Goal: Task Accomplishment & Management: Use online tool/utility

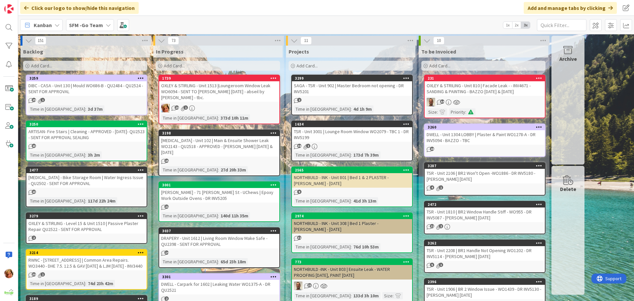
scroll to position [463, 0]
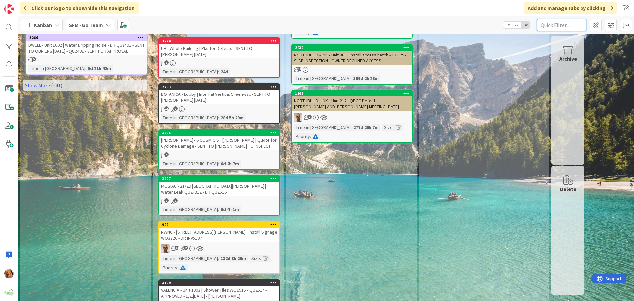
click at [558, 21] on input "text" at bounding box center [562, 25] width 50 height 12
type input "130"
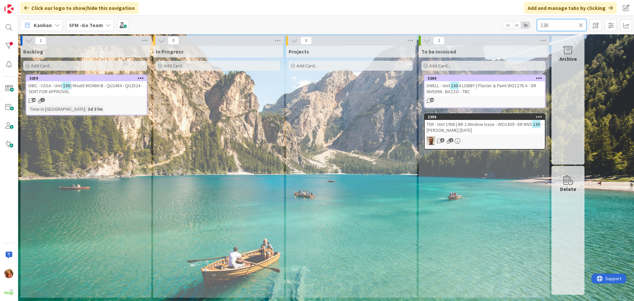
scroll to position [0, 0]
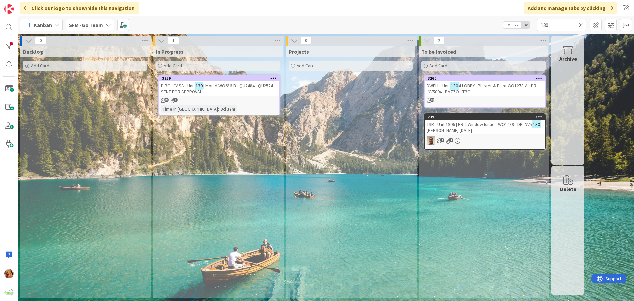
click at [216, 85] on span "| Mould WO686-B - QU2484 - QU2524 - SENT FOR APPROVAL" at bounding box center [218, 89] width 114 height 12
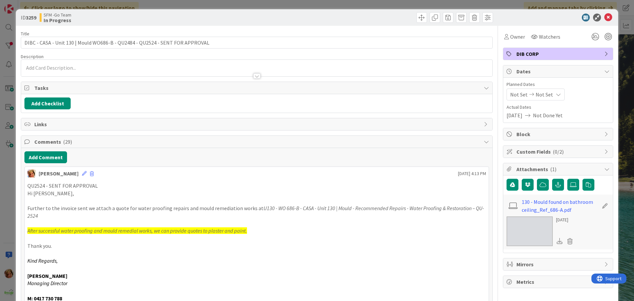
click at [42, 184] on p "QU2524 - SENT FOR APPROVAL" at bounding box center [256, 186] width 459 height 8
click at [42, 152] on button "Add Comment" at bounding box center [45, 157] width 43 height 12
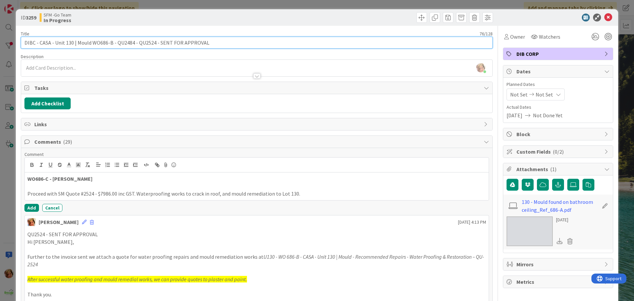
drag, startPoint x: 225, startPoint y: 44, endPoint x: 154, endPoint y: 43, distance: 71.0
click at [154, 43] on input "DIBC - CASA - Unit 130 | Mould WO686-B - QU2484 - QU2524 - SENT FOR APPROVAL" at bounding box center [257, 43] width 472 height 12
type input "DIBC - CASA - Unit 130 | Mould WO686-B - QU2484 - QU2524 = APPROVED"
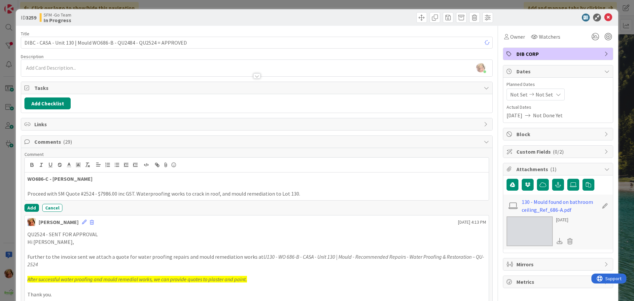
click at [570, 183] on icon at bounding box center [573, 184] width 7 height 5
click at [568, 179] on input "file" at bounding box center [568, 179] width 0 height 0
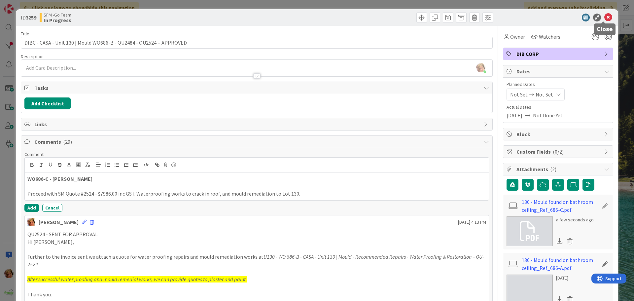
click at [605, 16] on icon at bounding box center [609, 18] width 8 height 8
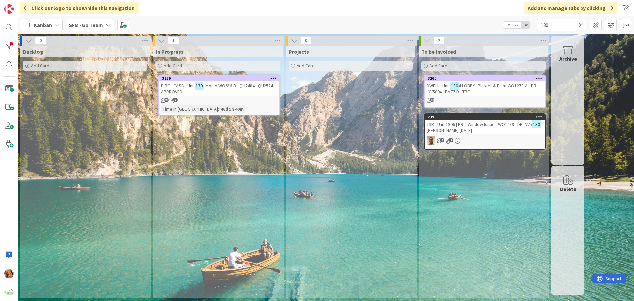
click at [581, 24] on icon at bounding box center [581, 25] width 5 height 6
click at [578, 24] on input "text" at bounding box center [562, 25] width 50 height 12
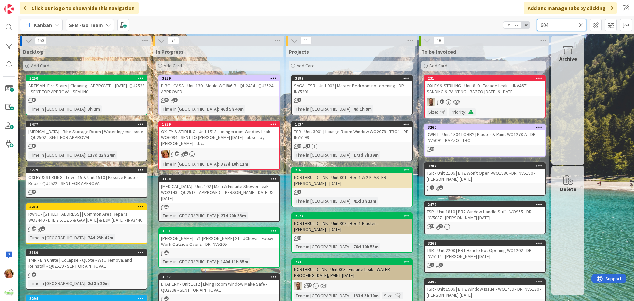
type input "604"
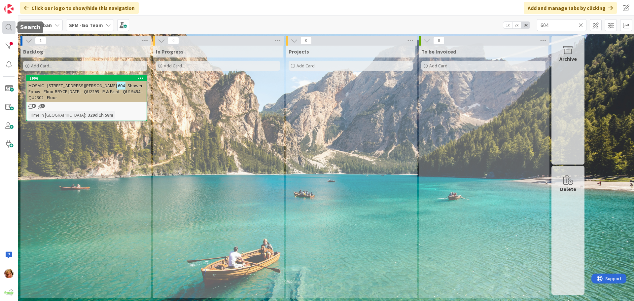
drag, startPoint x: 6, startPoint y: 23, endPoint x: 15, endPoint y: 23, distance: 8.6
click at [7, 23] on div at bounding box center [8, 27] width 13 height 13
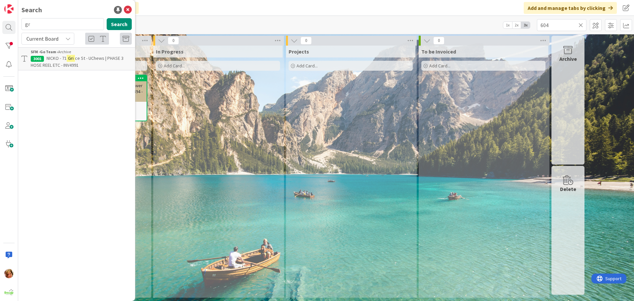
type input "g"
type input "604"
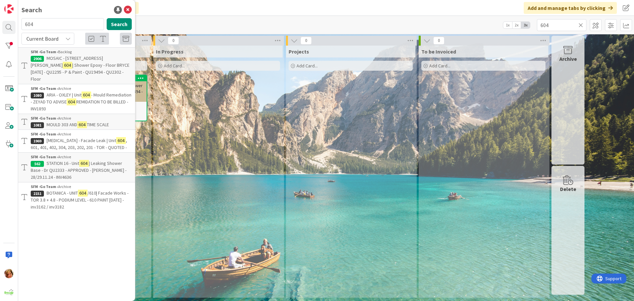
click at [580, 25] on icon at bounding box center [581, 25] width 5 height 6
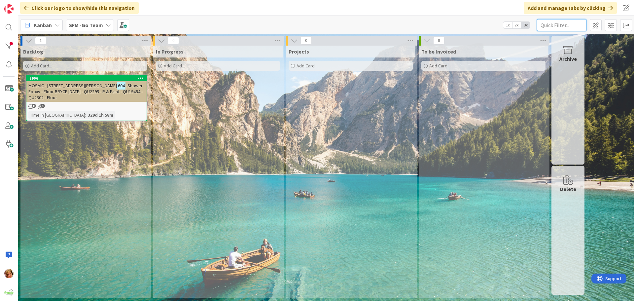
click at [580, 25] on input "text" at bounding box center [562, 25] width 50 height 12
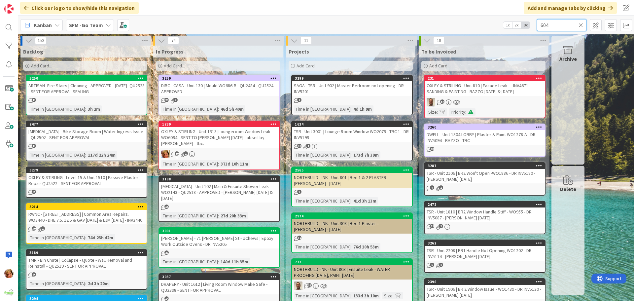
type input "604"
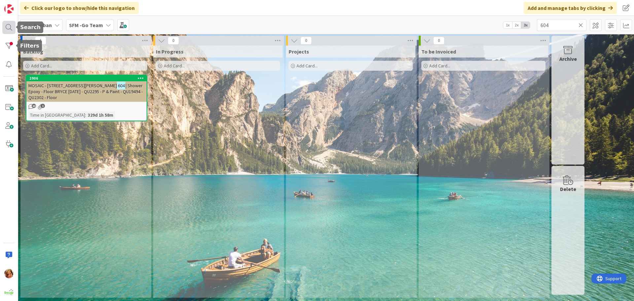
click at [8, 28] on div at bounding box center [8, 27] width 13 height 13
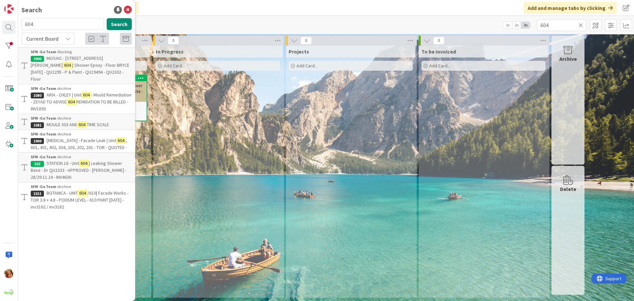
click at [69, 38] on icon at bounding box center [67, 38] width 5 height 5
click at [50, 64] on span "All Boards" at bounding box center [59, 66] width 69 height 10
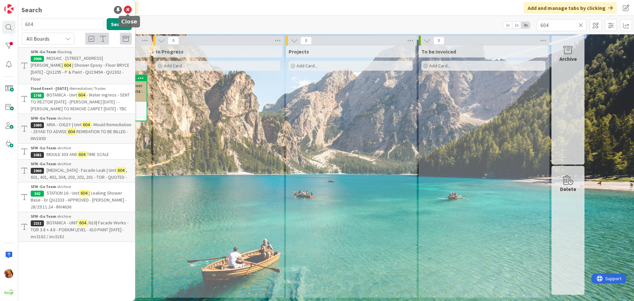
click at [129, 9] on icon at bounding box center [128, 10] width 8 height 8
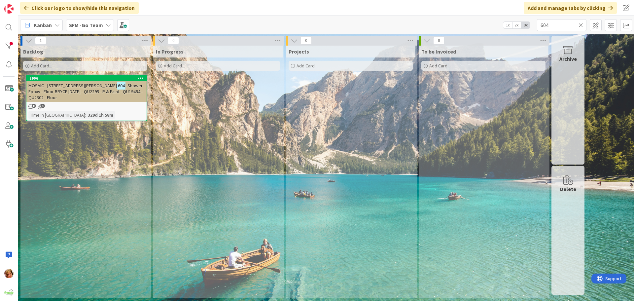
click at [581, 24] on icon at bounding box center [581, 25] width 5 height 6
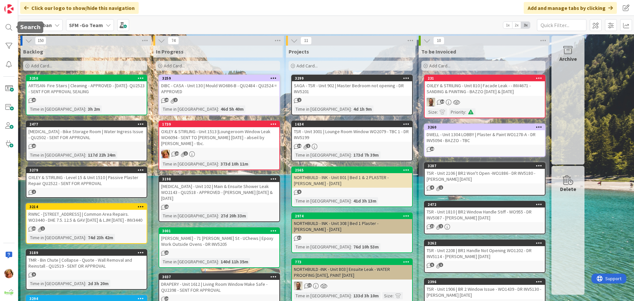
drag, startPoint x: 9, startPoint y: 25, endPoint x: 18, endPoint y: 30, distance: 10.8
click at [9, 25] on div at bounding box center [8, 27] width 13 height 13
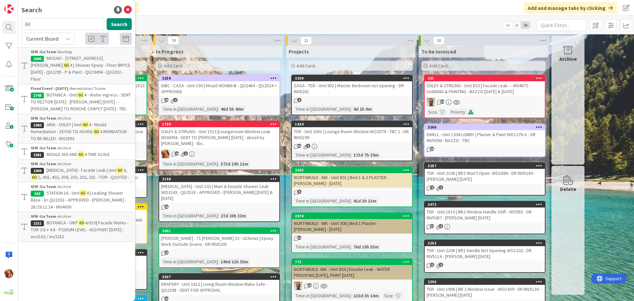
type input "6"
type input "101"
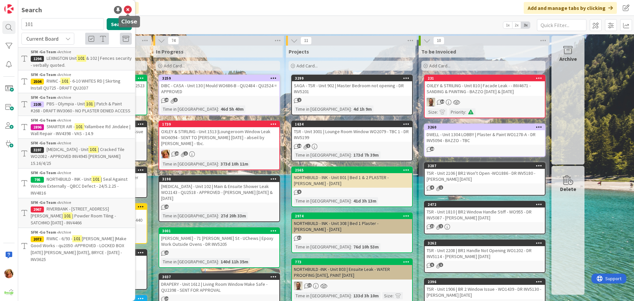
click at [128, 11] on icon at bounding box center [128, 10] width 8 height 8
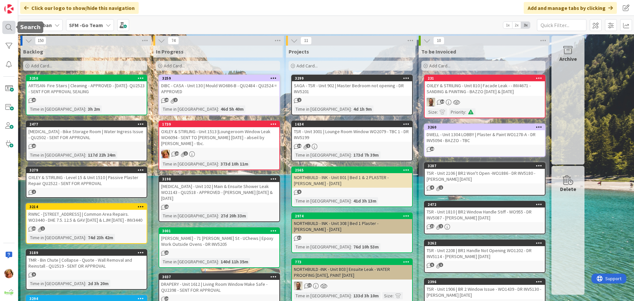
click at [10, 26] on div at bounding box center [8, 27] width 13 height 13
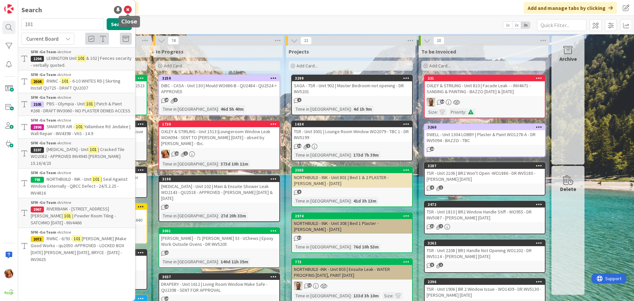
click at [129, 9] on icon at bounding box center [128, 10] width 8 height 8
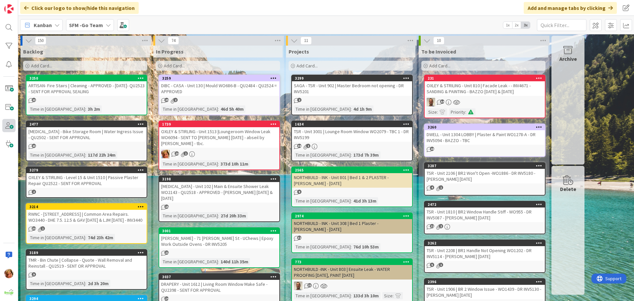
drag, startPoint x: 477, startPoint y: 140, endPoint x: 12, endPoint y: 119, distance: 466.0
click at [477, 140] on div "DWELL - Unit 1304 LOBBY | Plaster & Paint WO1278-A - DR INV5094 - BAZZO - TBC" at bounding box center [485, 137] width 120 height 15
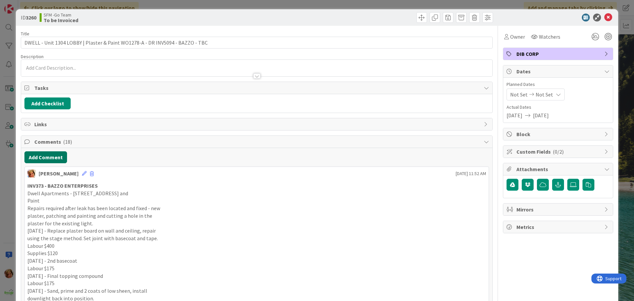
click at [44, 157] on button "Add Comment" at bounding box center [45, 157] width 43 height 12
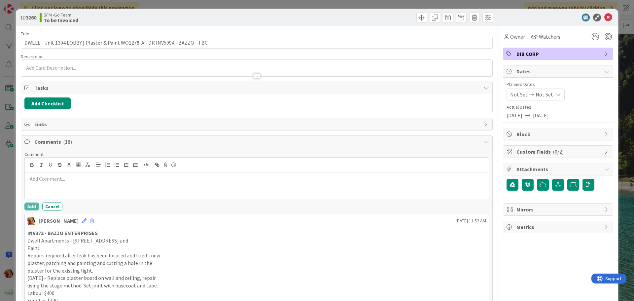
click at [59, 186] on div at bounding box center [257, 185] width 464 height 26
click at [96, 179] on p "inv5094 - sent for payment" at bounding box center [256, 179] width 459 height 8
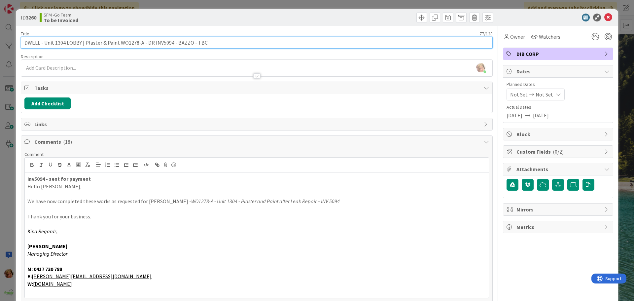
click at [149, 41] on input "DWELL - Unit 1304 LOBBY | Plaster & Paint WO1278-A - DR INV5094 - BAZZO - TBC" at bounding box center [257, 43] width 472 height 12
click at [195, 44] on input "DWELL - Unit 1304 LOBBY | Plaster & Paint WO1278-A - INV5094 - BAZZO - TBC" at bounding box center [257, 43] width 472 height 12
type input "DWELL - Unit 1304 LOBBY | Plaster & Paint WO1278-A - INV5094 - BAZZO -"
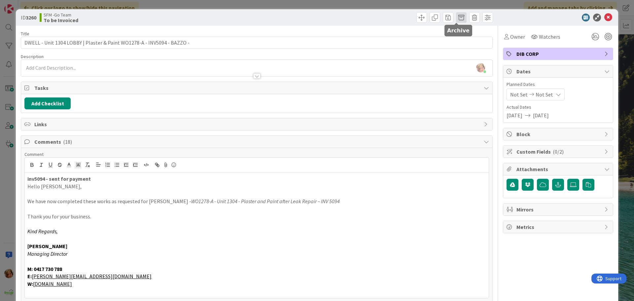
click at [457, 17] on span at bounding box center [461, 17] width 11 height 11
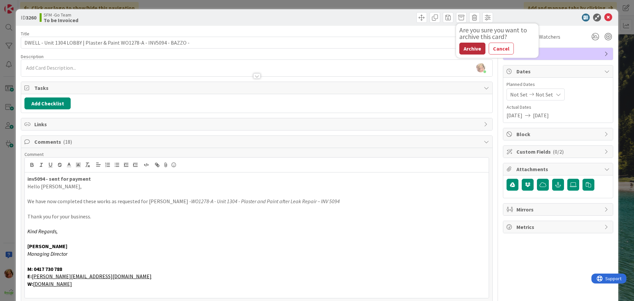
click at [462, 51] on button "Archive" at bounding box center [473, 49] width 26 height 12
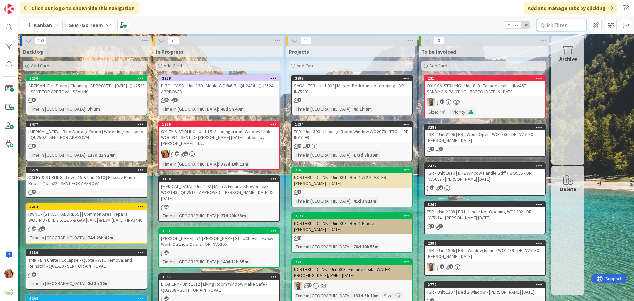
click at [574, 23] on input "text" at bounding box center [562, 25] width 50 height 12
type input "[PERSON_NAME]"
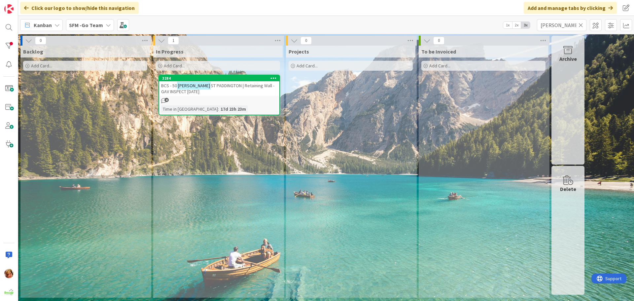
click at [220, 87] on span "ST PADDINGTON | Retaining Wall - GAV INSPECT [DATE]" at bounding box center [217, 89] width 113 height 12
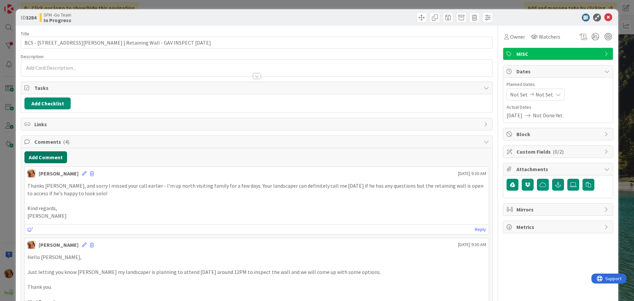
drag, startPoint x: 43, startPoint y: 157, endPoint x: 10, endPoint y: 158, distance: 32.7
click at [43, 157] on button "Add Comment" at bounding box center [45, 157] width 43 height 12
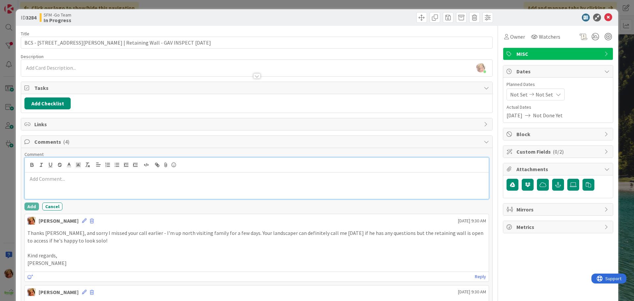
click at [92, 183] on div at bounding box center [257, 185] width 464 height 26
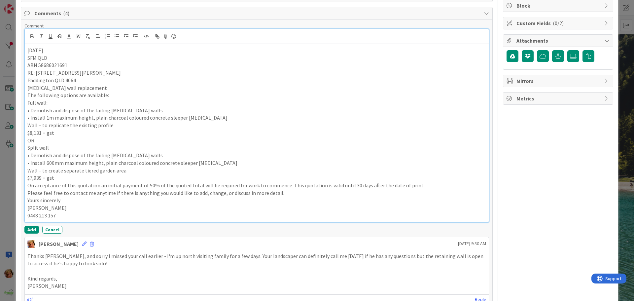
scroll to position [46, 0]
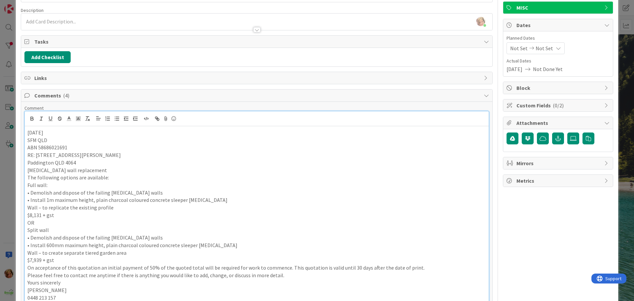
click at [27, 131] on p "[DATE]" at bounding box center [256, 133] width 459 height 8
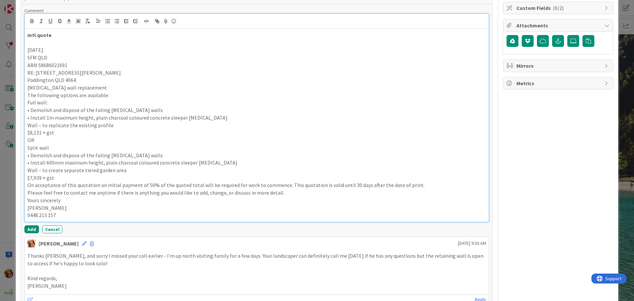
scroll to position [145, 0]
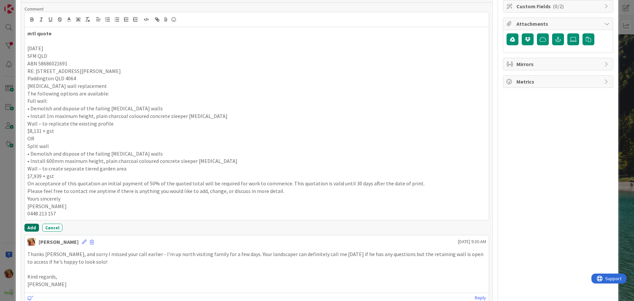
drag, startPoint x: 31, startPoint y: 224, endPoint x: 86, endPoint y: 296, distance: 91.0
click at [31, 224] on button "Add" at bounding box center [31, 228] width 15 height 8
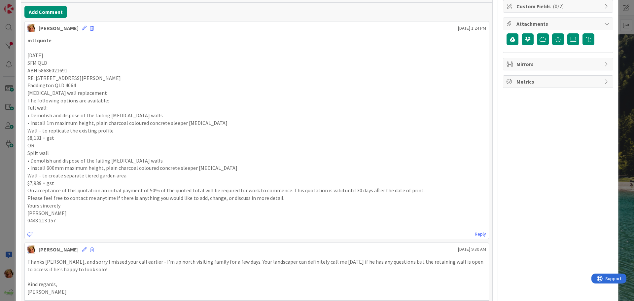
scroll to position [0, 0]
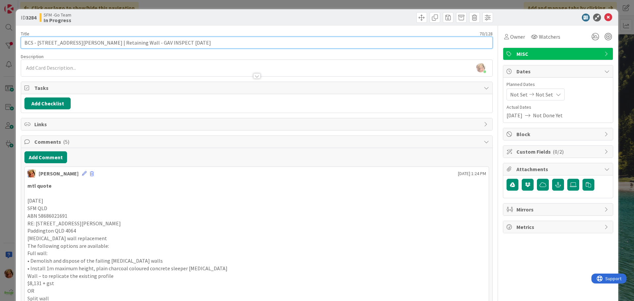
drag, startPoint x: 205, startPoint y: 45, endPoint x: 147, endPoint y: 43, distance: 57.9
click at [147, 43] on input "BCS - [STREET_ADDRESS][PERSON_NAME] | Retaining Wall - GAV INSPECT [DATE]" at bounding box center [257, 43] width 472 height 12
type input "BCS - [STREET_ADDRESS][PERSON_NAME] | Retaining Wall - [PERSON_NAME] TO QUOTE"
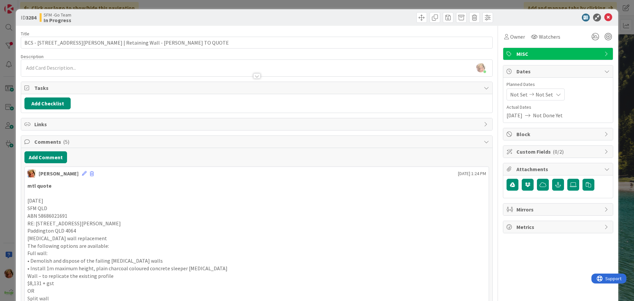
drag, startPoint x: 241, startPoint y: 17, endPoint x: 550, endPoint y: 56, distance: 311.8
click at [242, 17] on div "SFM -Go Team In Progress" at bounding box center [148, 17] width 216 height 11
click at [605, 16] on icon at bounding box center [609, 18] width 8 height 8
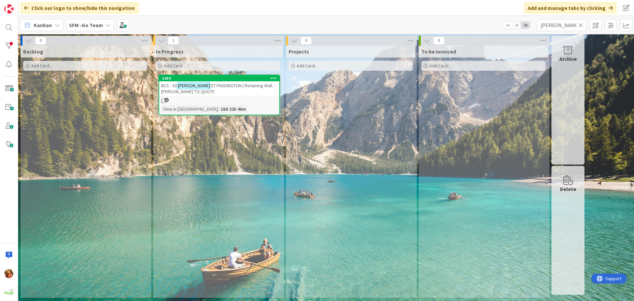
click at [581, 24] on icon at bounding box center [581, 25] width 5 height 6
click at [581, 24] on input "text" at bounding box center [562, 25] width 50 height 12
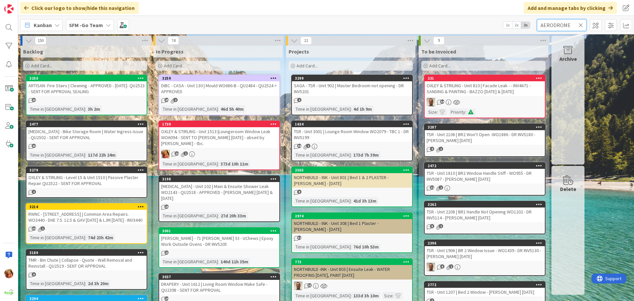
type input "AERODROME"
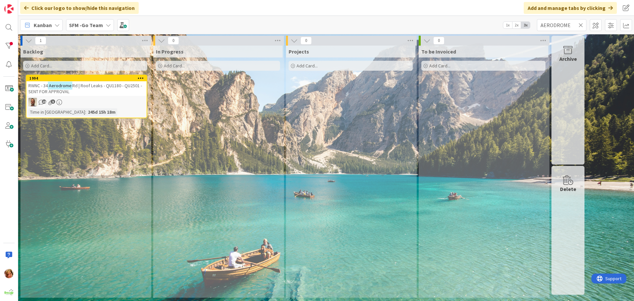
click at [104, 81] on div "1994" at bounding box center [86, 78] width 120 height 6
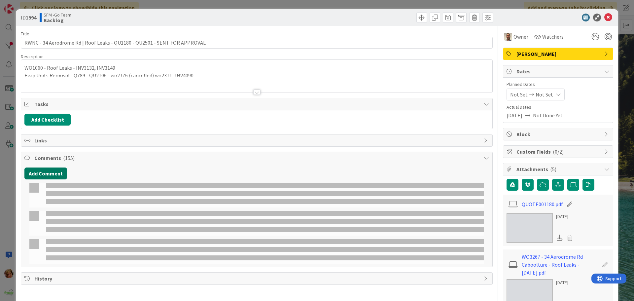
click at [56, 172] on button "Add Comment" at bounding box center [45, 174] width 43 height 12
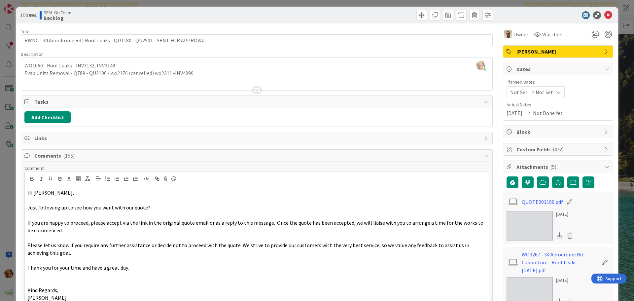
scroll to position [101, 0]
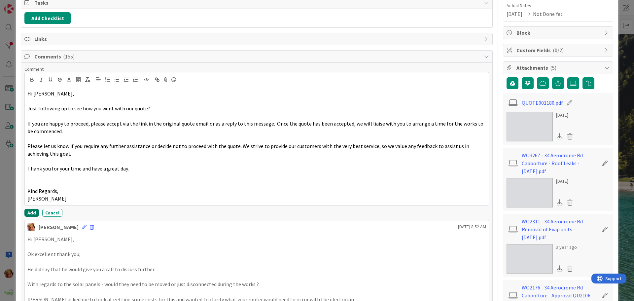
click at [32, 211] on button "Add" at bounding box center [31, 213] width 15 height 8
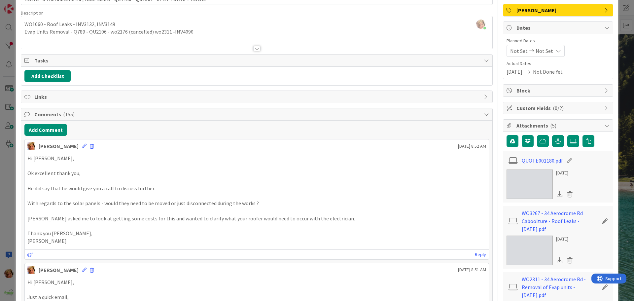
scroll to position [0, 0]
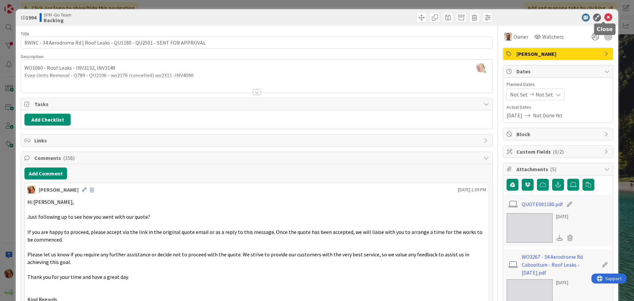
click at [605, 20] on icon at bounding box center [609, 18] width 8 height 8
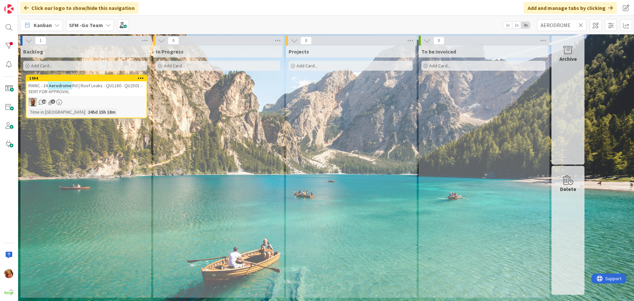
click at [95, 88] on span "Rd | Roof Leaks - QU1180 - QU2501 - SENT FOR APPROVAL" at bounding box center [85, 89] width 114 height 12
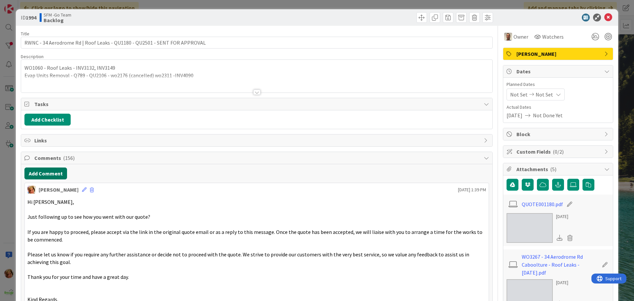
click at [46, 175] on button "Add Comment" at bounding box center [45, 174] width 43 height 12
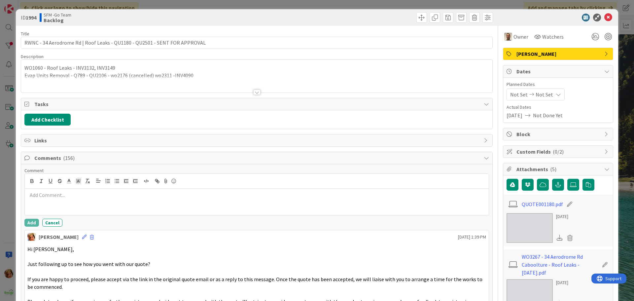
click at [59, 197] on p at bounding box center [256, 195] width 459 height 8
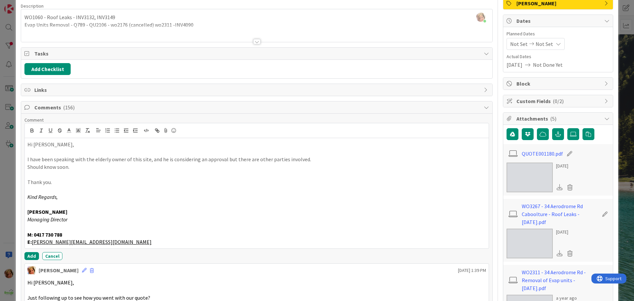
scroll to position [99, 0]
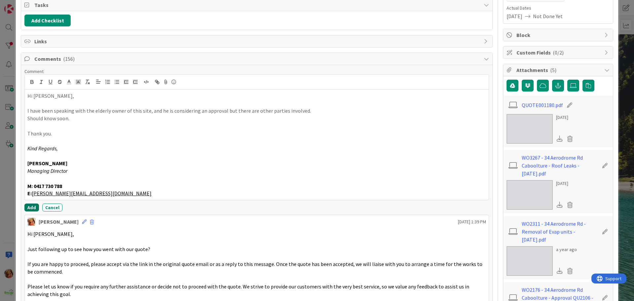
drag, startPoint x: 32, startPoint y: 205, endPoint x: 7, endPoint y: 206, distance: 25.8
click at [32, 206] on button "Add" at bounding box center [31, 208] width 15 height 8
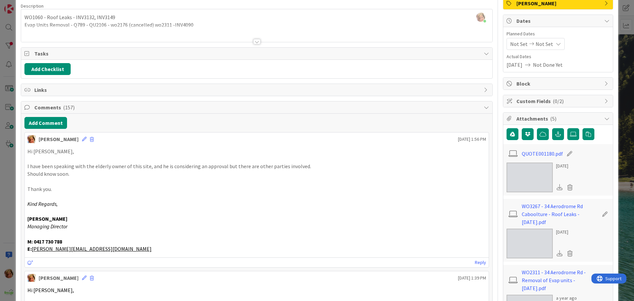
scroll to position [0, 0]
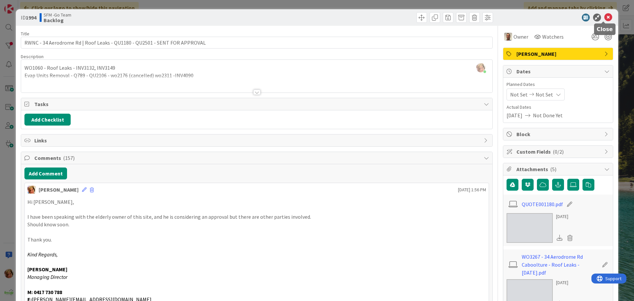
click at [605, 16] on icon at bounding box center [609, 18] width 8 height 8
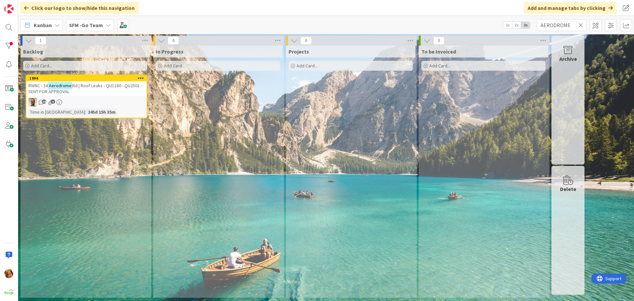
click at [580, 24] on icon at bounding box center [581, 25] width 5 height 6
click at [580, 24] on input "text" at bounding box center [562, 25] width 50 height 12
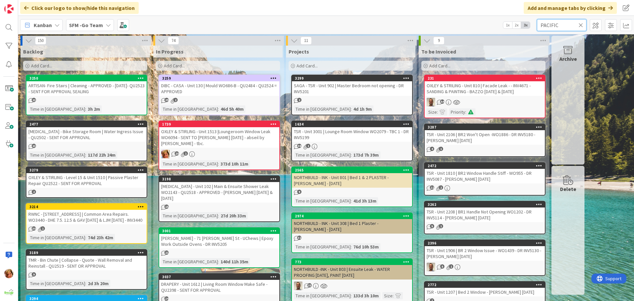
type input "PACIFIC"
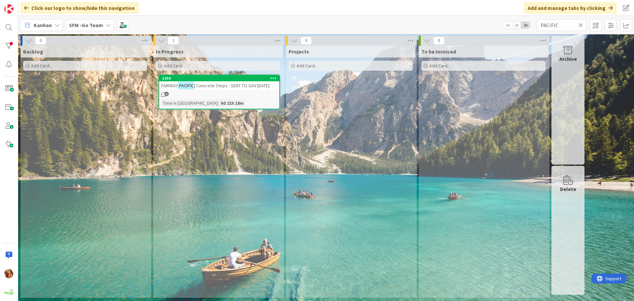
click at [230, 89] on div "FAIRWAY PACIFIC | Concrete Steps - SENT TO GAV [DATE]" at bounding box center [219, 85] width 120 height 9
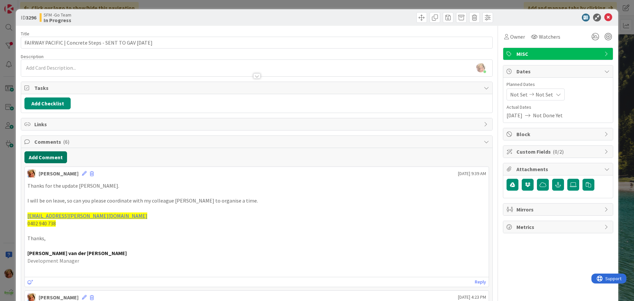
click at [55, 159] on button "Add Comment" at bounding box center [45, 157] width 43 height 12
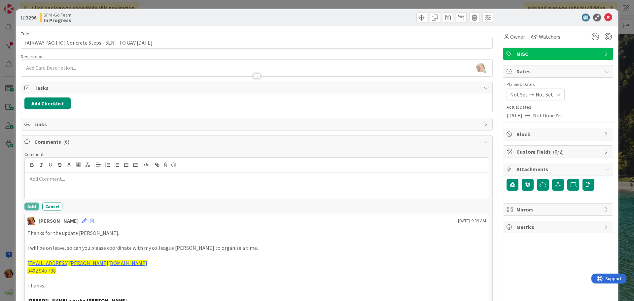
click at [80, 172] on div at bounding box center [257, 165] width 464 height 15
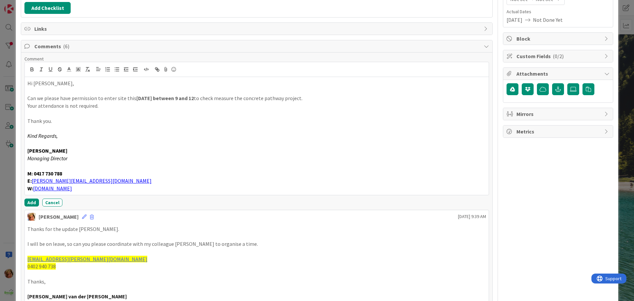
scroll to position [99, 0]
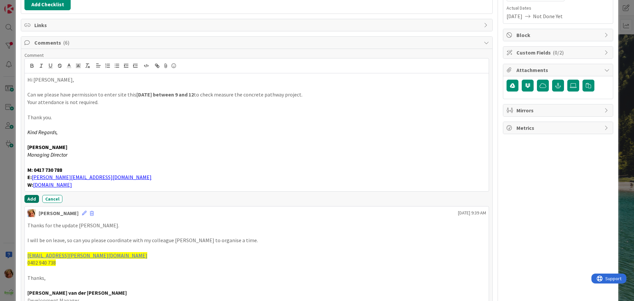
click at [31, 196] on button "Add" at bounding box center [31, 199] width 15 height 8
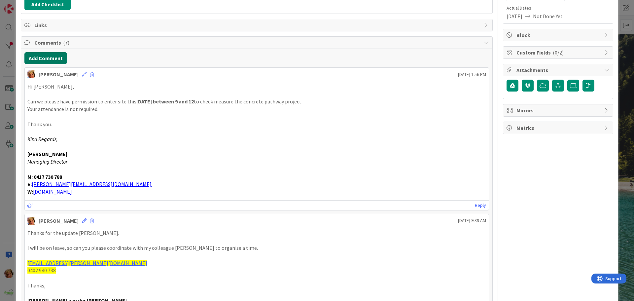
drag, startPoint x: 54, startPoint y: 55, endPoint x: 4, endPoint y: 71, distance: 52.4
click at [54, 55] on button "Add Comment" at bounding box center [45, 58] width 43 height 12
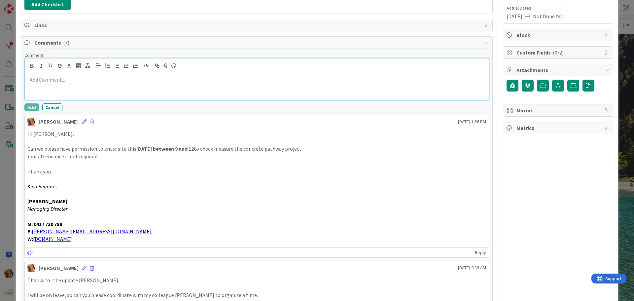
click at [55, 88] on div at bounding box center [257, 86] width 464 height 26
paste div
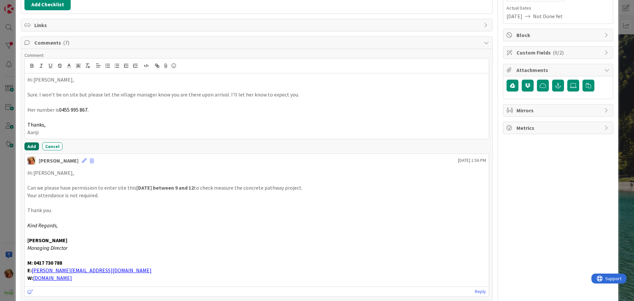
click at [32, 145] on button "Add" at bounding box center [31, 146] width 15 height 8
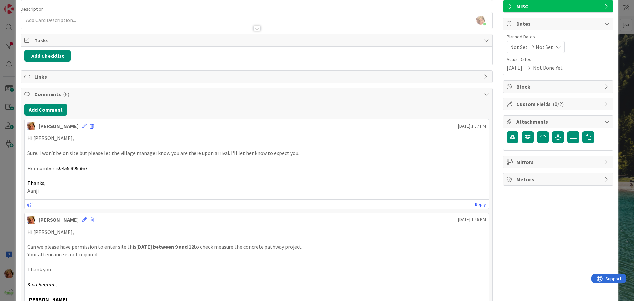
scroll to position [0, 0]
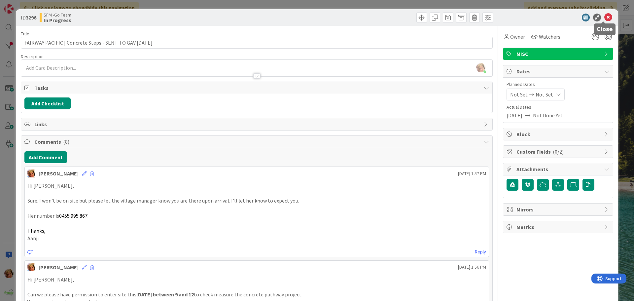
click at [605, 18] on icon at bounding box center [609, 18] width 8 height 8
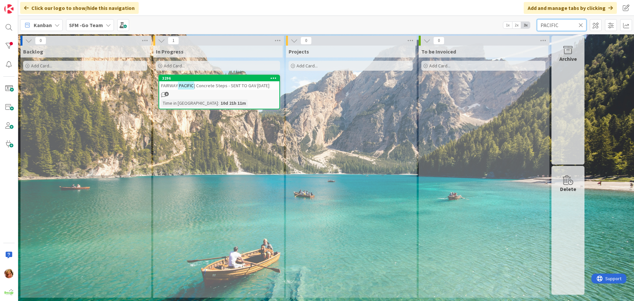
click at [571, 23] on input "PACIFIC" at bounding box center [562, 25] width 50 height 12
click at [580, 24] on icon at bounding box center [581, 25] width 5 height 6
click at [578, 24] on input "text" at bounding box center [562, 25] width 50 height 12
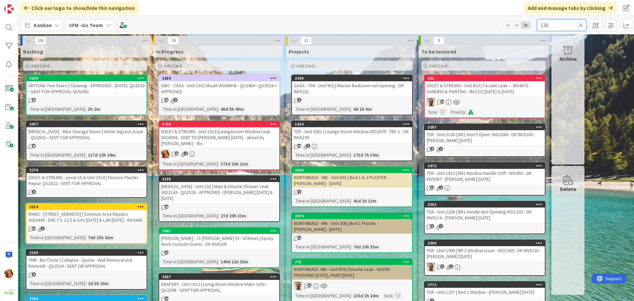
type input "130"
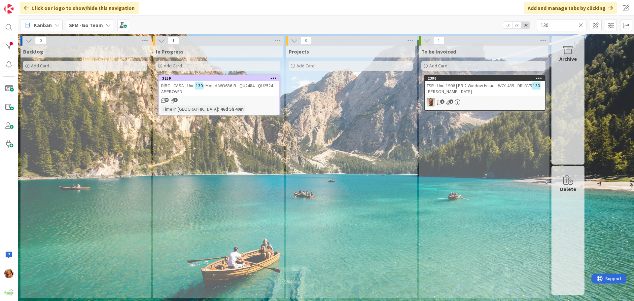
click at [241, 89] on div "DIBC - CASA - Unit 130 | Mould WO686-B - QU2484 - QU2524 = APPROVED" at bounding box center [219, 88] width 120 height 15
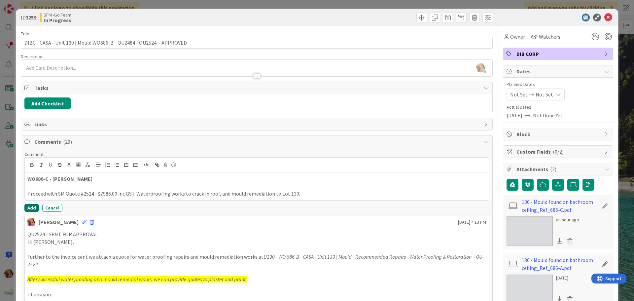
drag, startPoint x: 31, startPoint y: 206, endPoint x: 31, endPoint y: 203, distance: 3.6
click at [31, 206] on button "Add" at bounding box center [31, 208] width 15 height 8
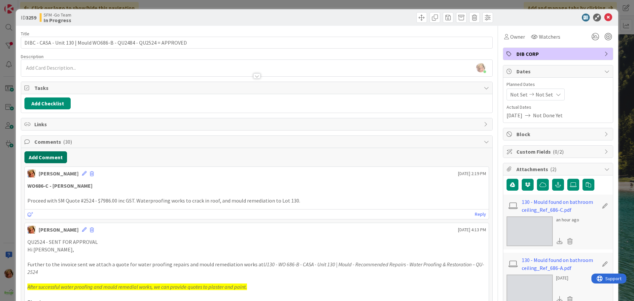
click at [43, 158] on button "Add Comment" at bounding box center [45, 157] width 43 height 12
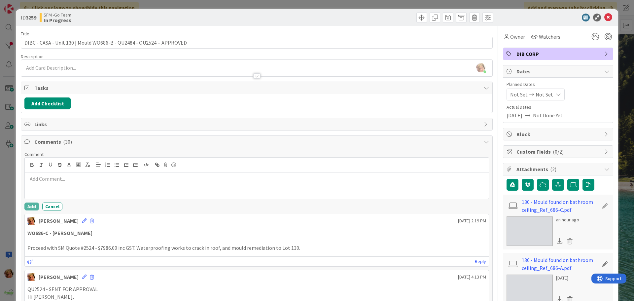
click at [44, 181] on p at bounding box center [256, 179] width 459 height 8
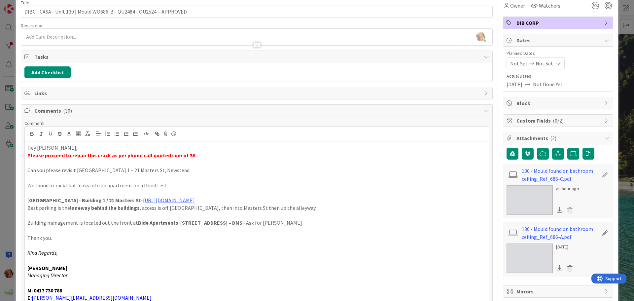
scroll to position [97, 0]
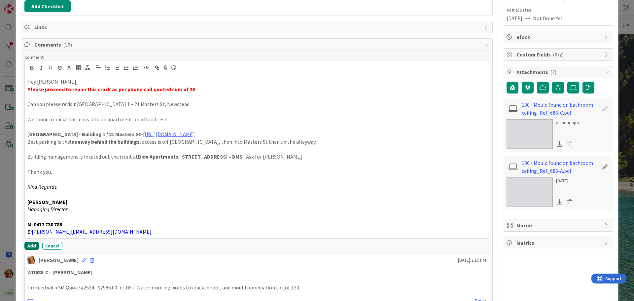
click at [30, 247] on button "Add" at bounding box center [31, 246] width 15 height 8
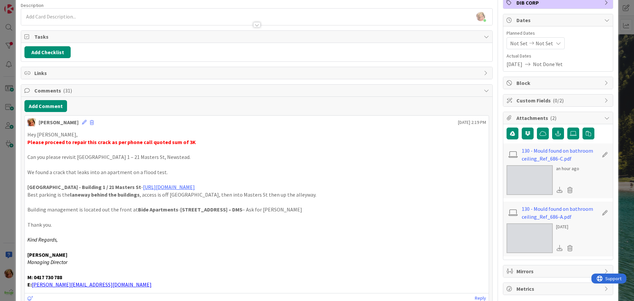
scroll to position [0, 0]
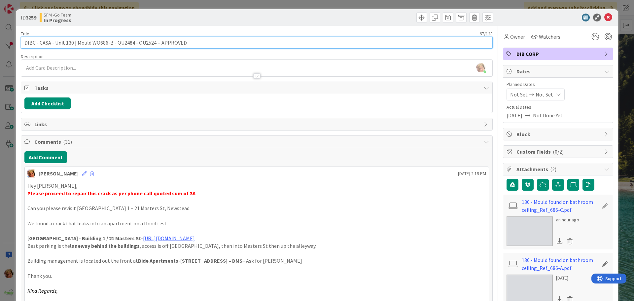
click at [200, 40] on input "DIBC - CASA - Unit 130 | Mould WO686-B - QU2484 - QU2524 = APPROVED" at bounding box center [257, 43] width 472 height 12
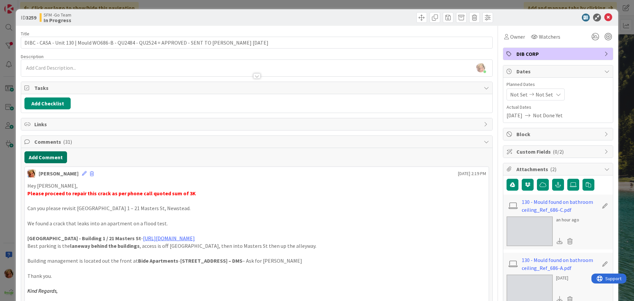
drag, startPoint x: 42, startPoint y: 157, endPoint x: 9, endPoint y: 166, distance: 34.9
click at [42, 157] on button "Add Comment" at bounding box center [45, 157] width 43 height 12
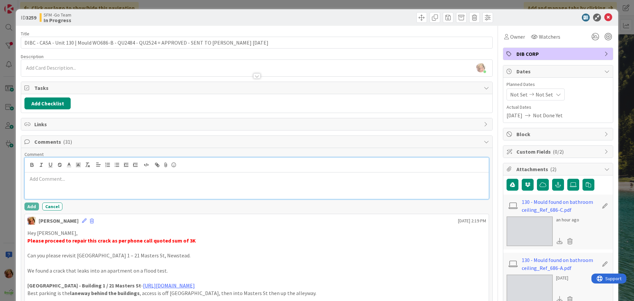
drag, startPoint x: 57, startPoint y: 176, endPoint x: 58, endPoint y: 181, distance: 4.6
click at [57, 176] on p at bounding box center [256, 179] width 459 height 8
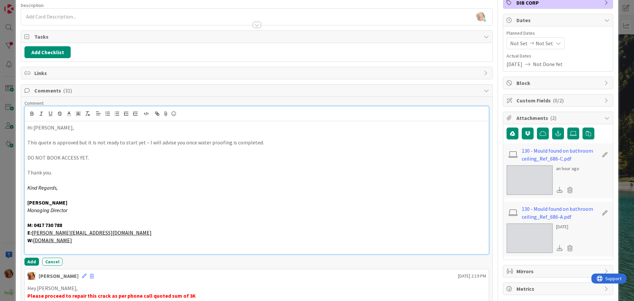
scroll to position [67, 0]
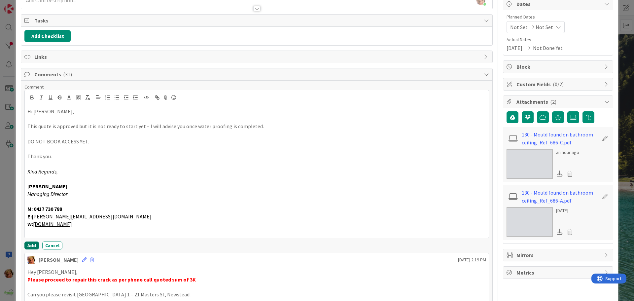
click at [30, 244] on button "Add" at bounding box center [31, 246] width 15 height 8
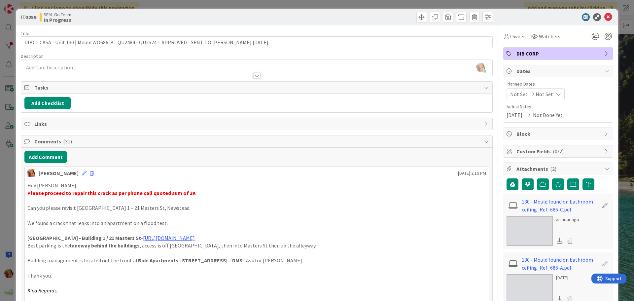
scroll to position [0, 0]
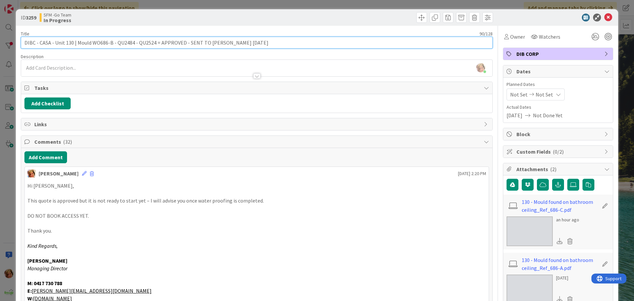
click at [217, 42] on input "DIBC - CASA - Unit 130 | Mould WO686-B - QU2484 - QU2524 = APPROVED - SENT TO […" at bounding box center [257, 43] width 472 height 12
click at [243, 43] on input "DIBC - CASA - Unit 130 | Mould WO686-B - QU2484 - QU2524 = APPROVED - SENT TO […" at bounding box center [257, 43] width 472 height 12
type input "DIBC - CASA - Unit 130 | Mould WO686-B - QU2484 - QU2524 = APPROVED - SENT TO […"
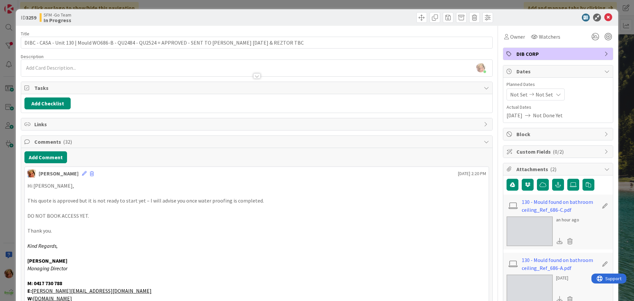
click at [318, 15] on div at bounding box center [376, 17] width 235 height 11
click at [605, 16] on icon at bounding box center [609, 18] width 8 height 8
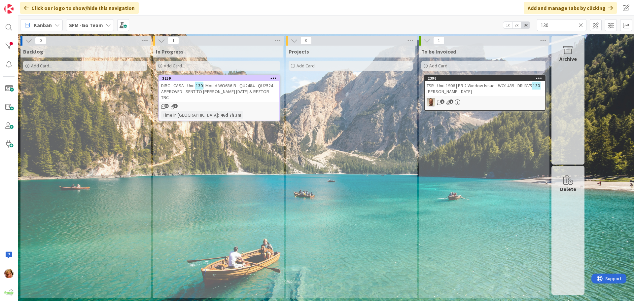
click at [581, 23] on icon at bounding box center [581, 25] width 5 height 6
